Goal: Task Accomplishment & Management: Manage account settings

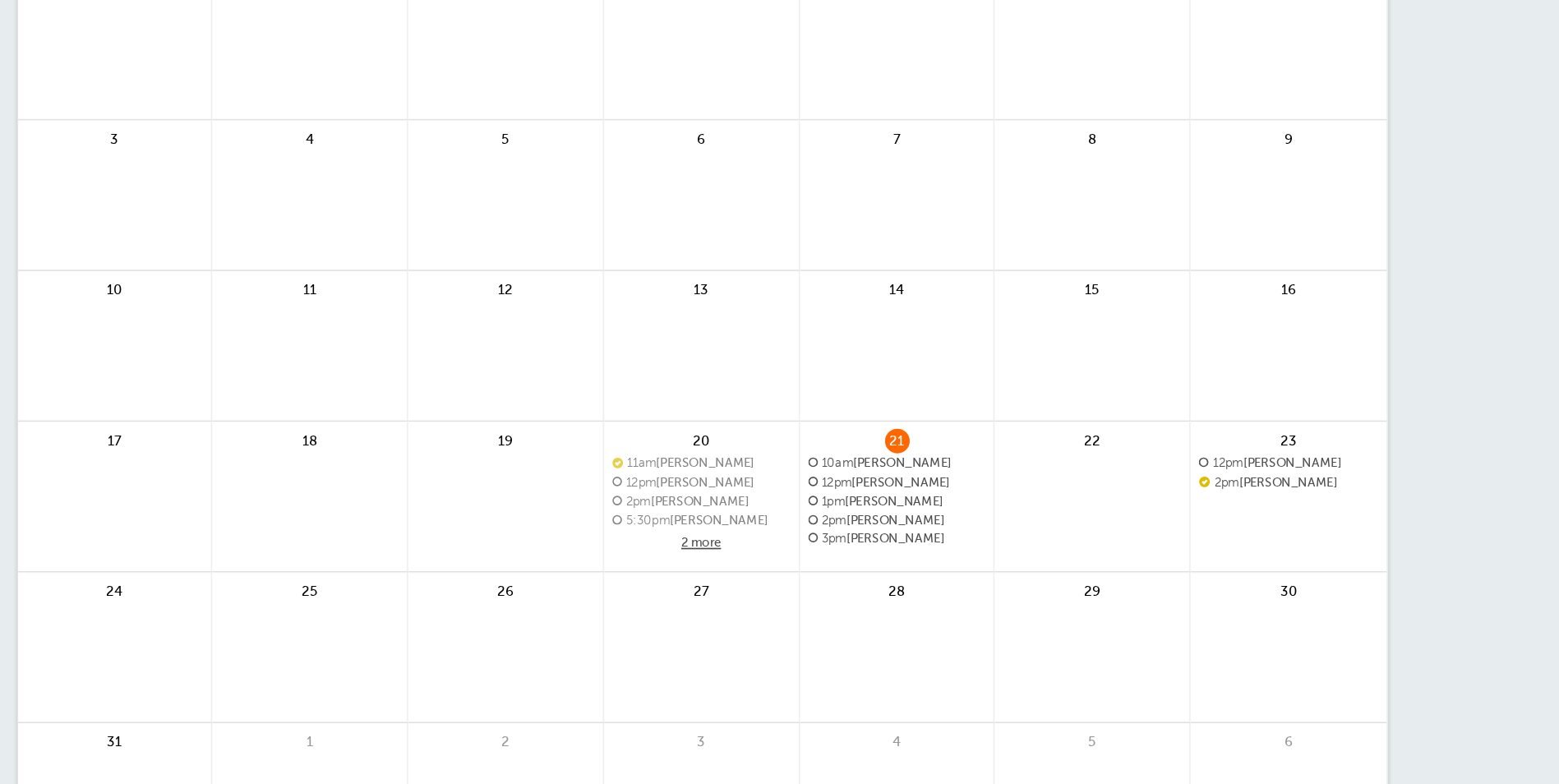
click at [892, 455] on span "10am [PERSON_NAME]" at bounding box center [896, 456] width 106 height 9
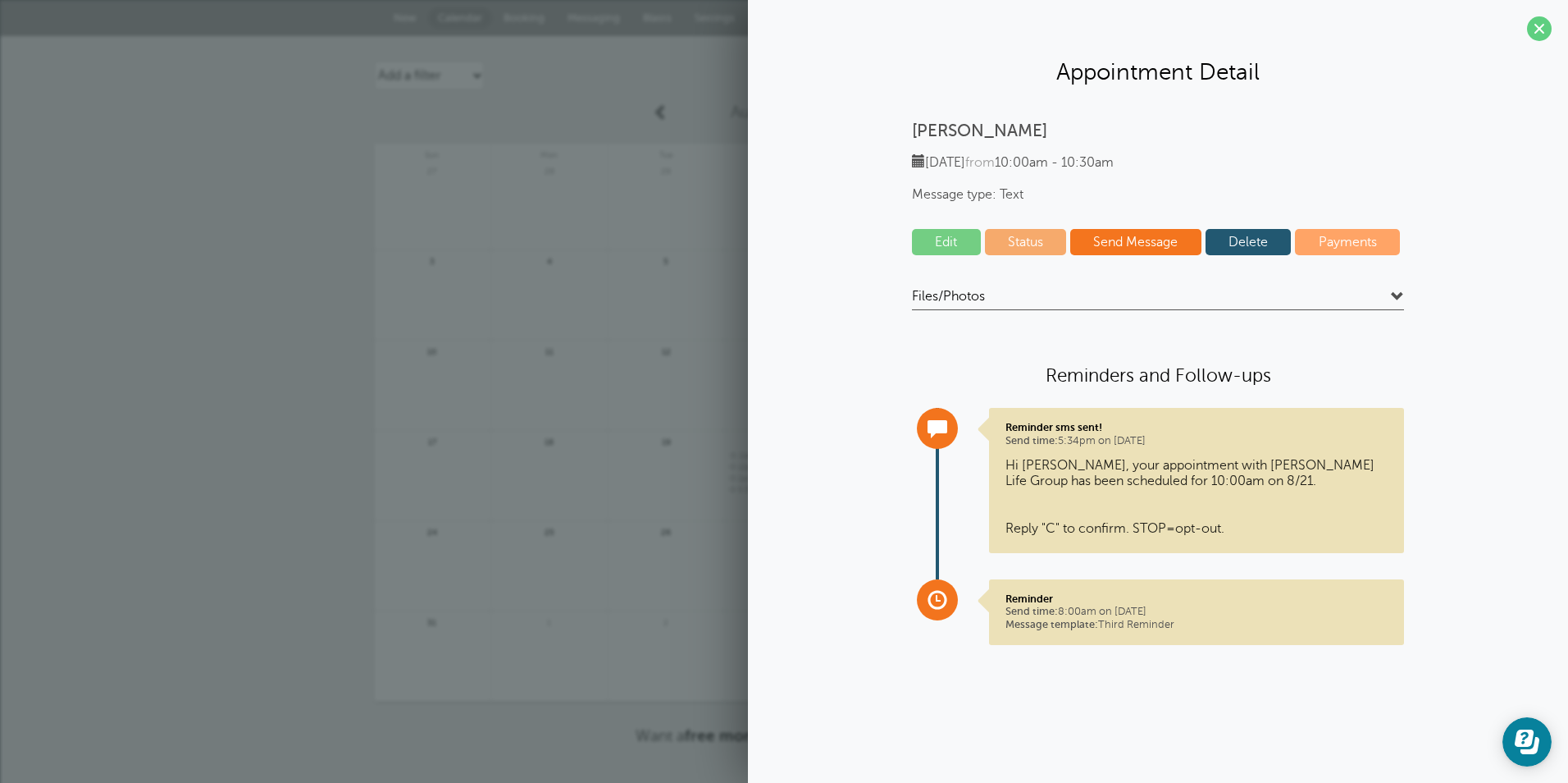
click at [945, 240] on link "Edit" at bounding box center [946, 243] width 69 height 26
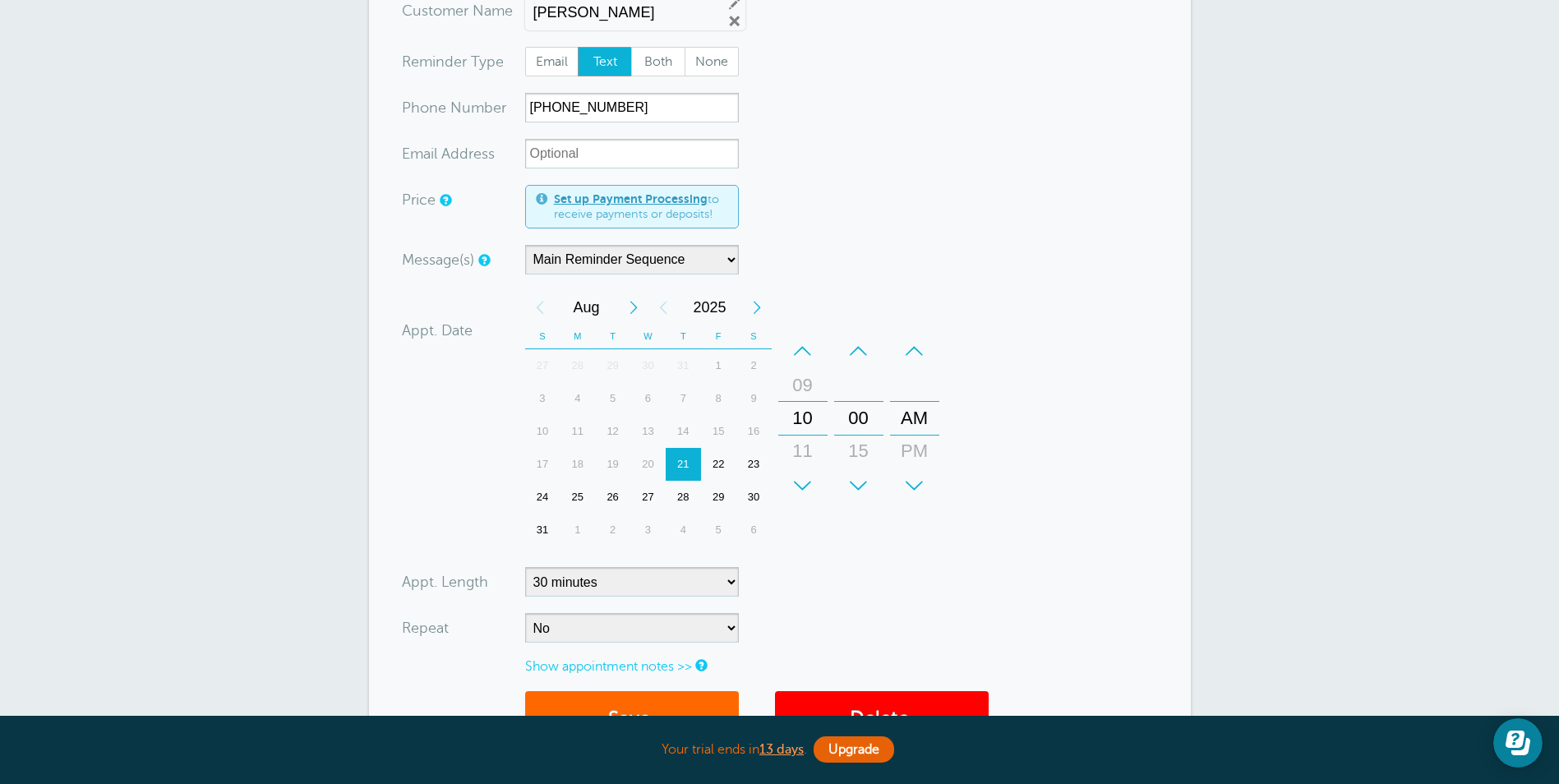
scroll to position [166, 0]
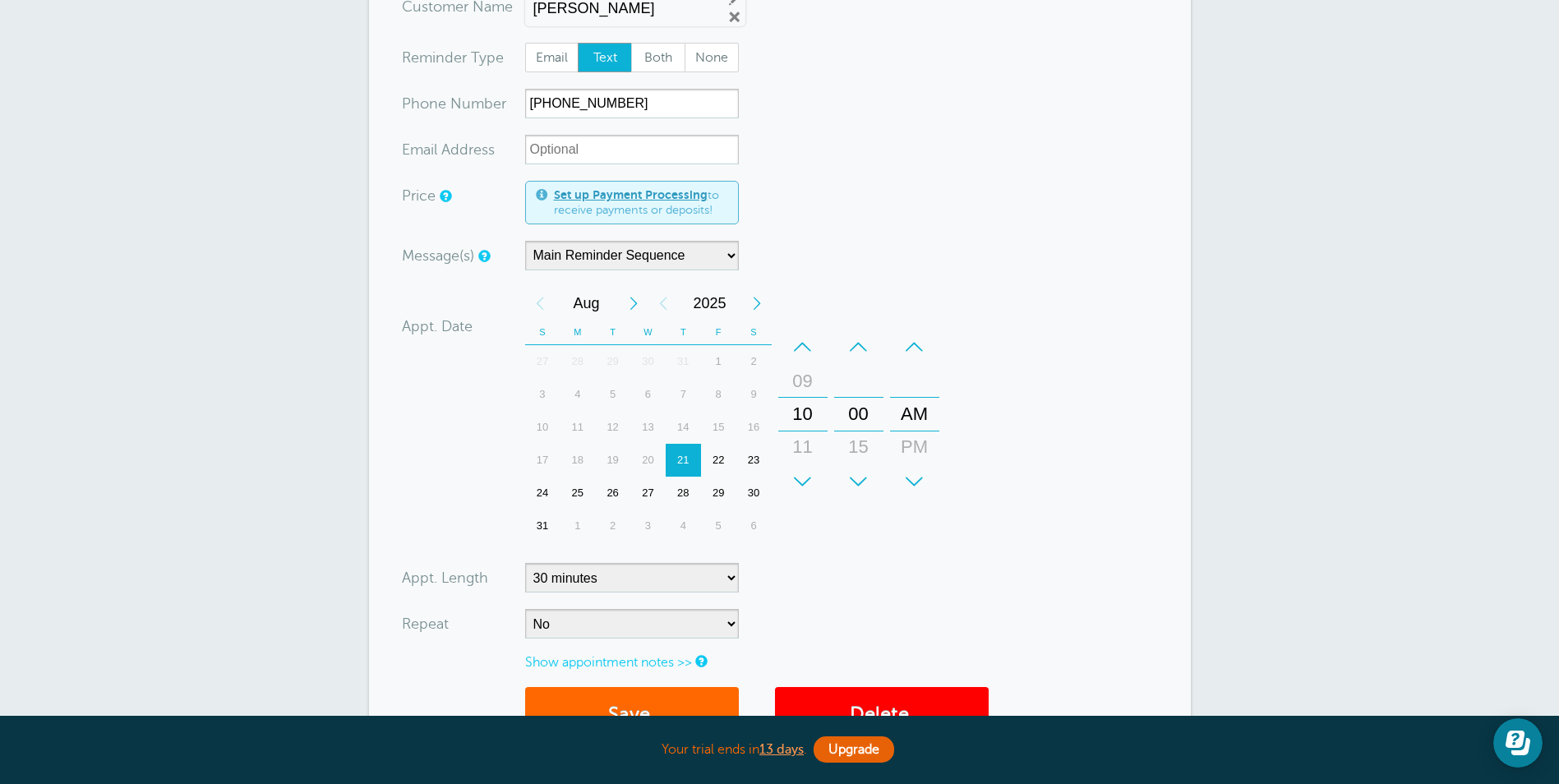
click at [794, 356] on div "–" at bounding box center [803, 346] width 49 height 33
click at [816, 488] on div "+" at bounding box center [803, 481] width 49 height 33
click at [813, 487] on div "+" at bounding box center [803, 481] width 49 height 33
click at [923, 473] on div "+" at bounding box center [914, 481] width 49 height 33
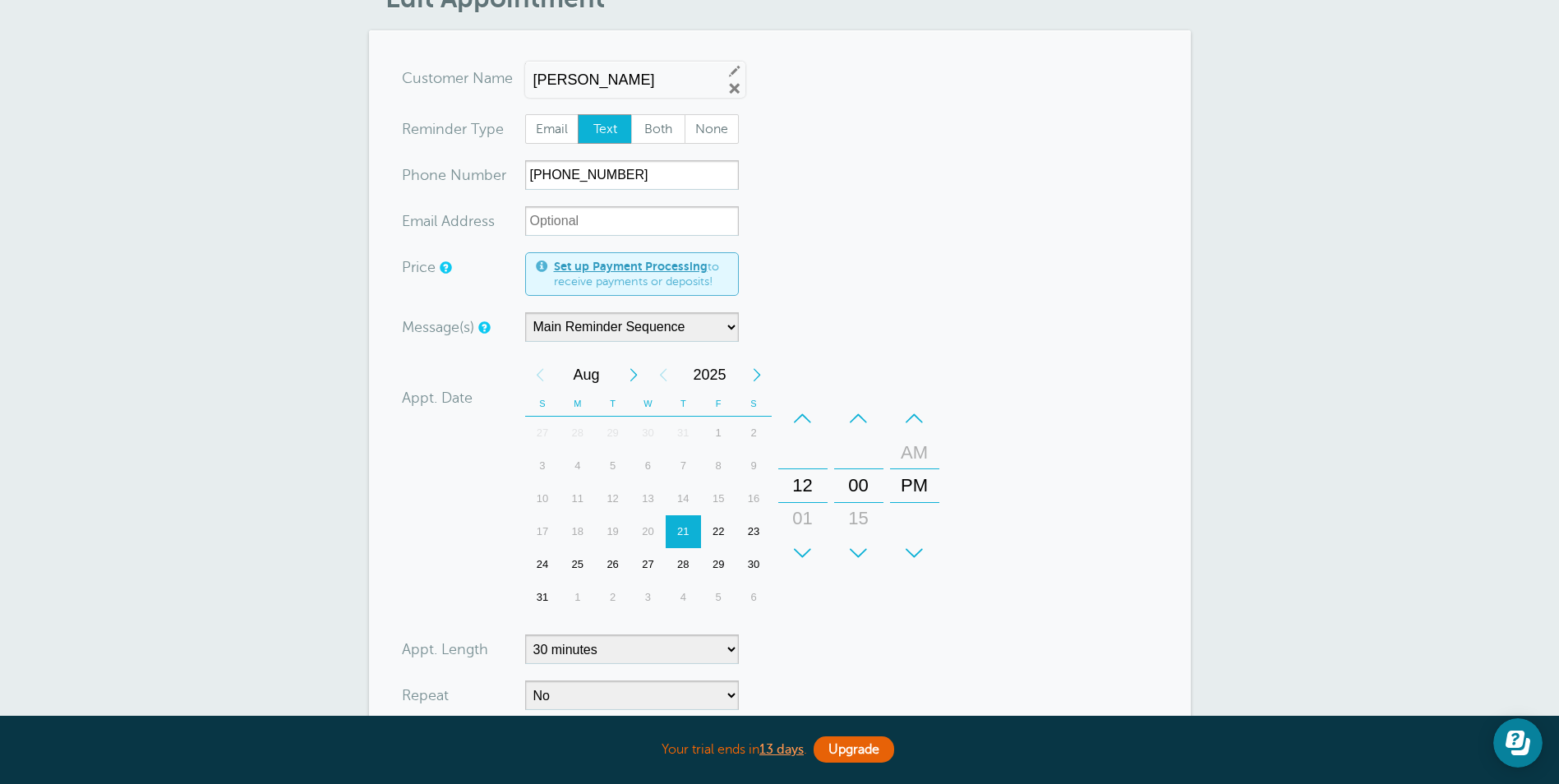
scroll to position [485, 0]
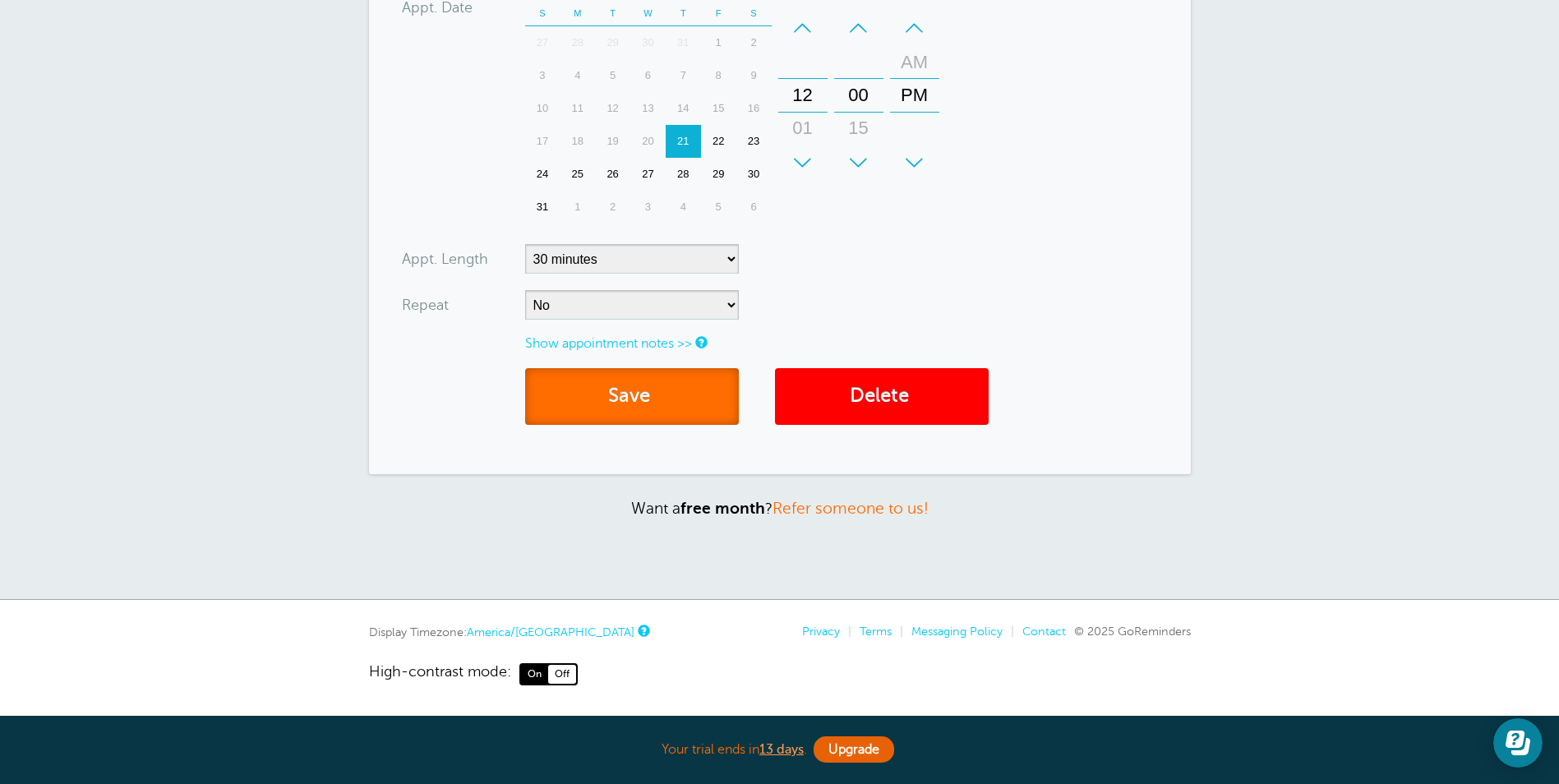
click at [618, 393] on button "Save" at bounding box center [632, 396] width 214 height 56
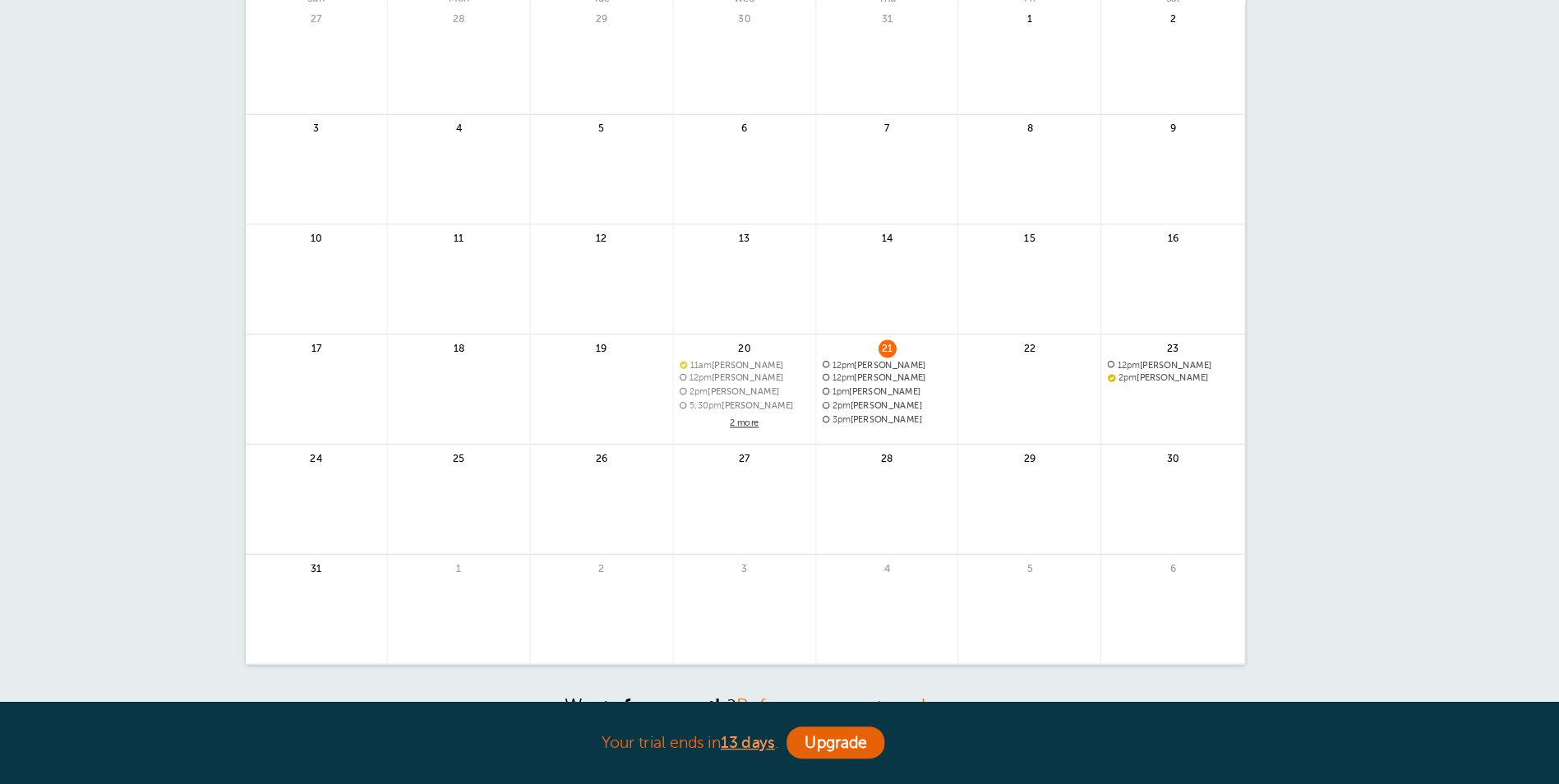
scroll to position [100, 0]
